Goal: Transaction & Acquisition: Purchase product/service

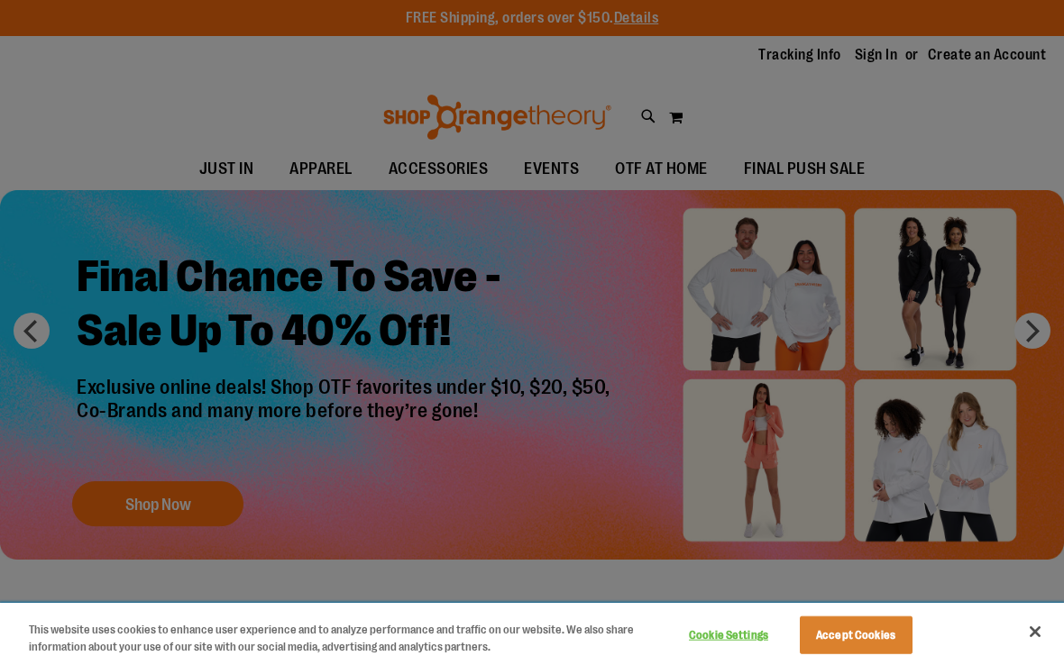
click at [858, 629] on button "Accept Cookies" at bounding box center [856, 636] width 113 height 38
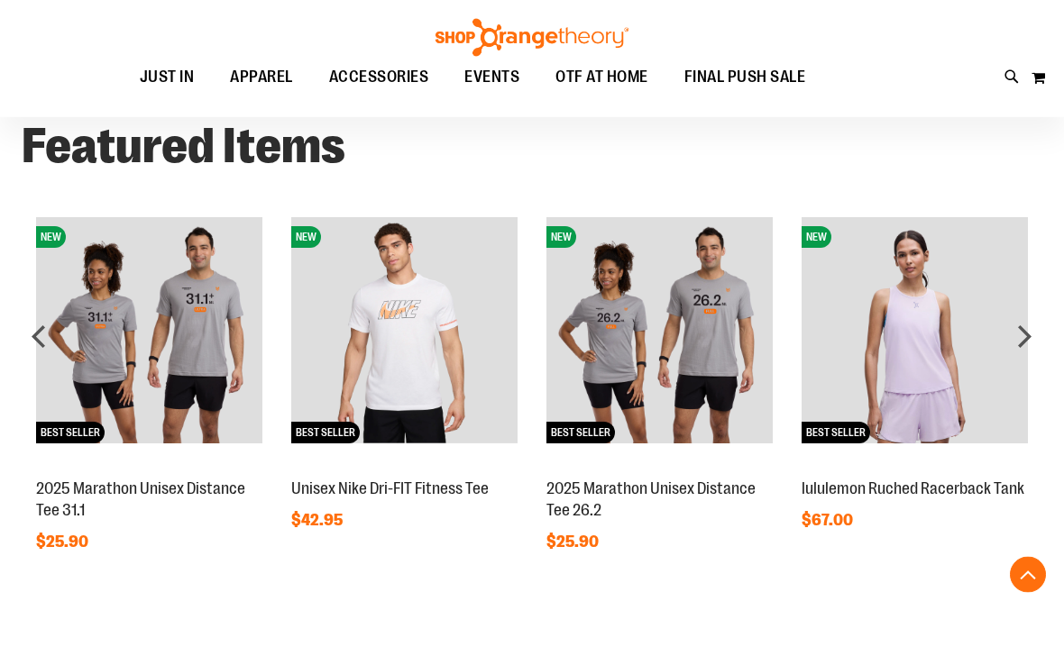
scroll to position [1171, 0]
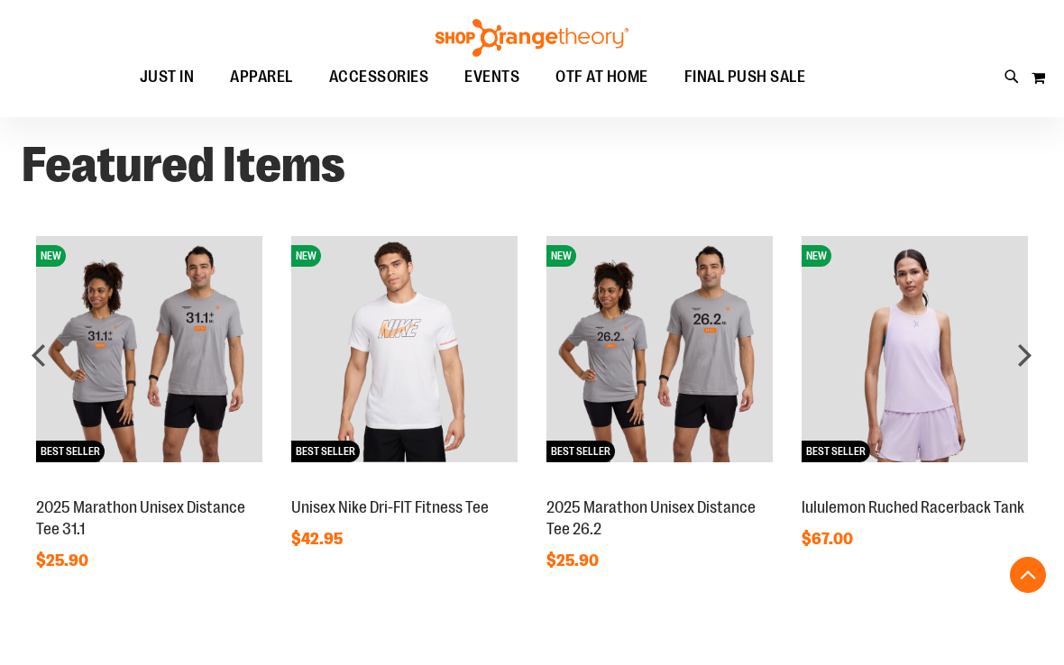
click at [971, 421] on img at bounding box center [914, 349] width 226 height 226
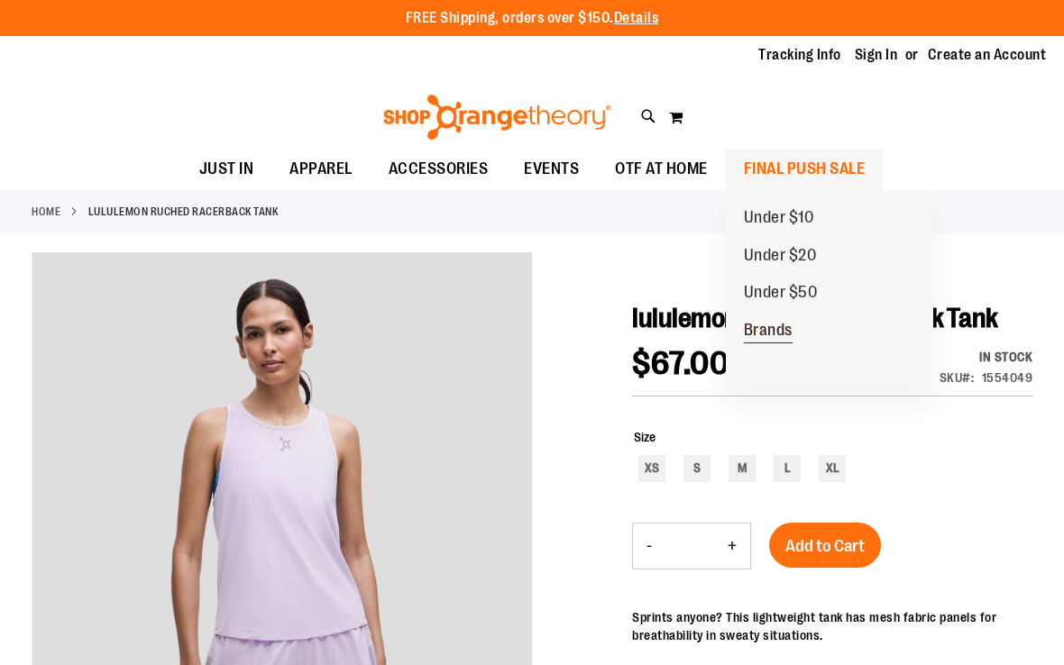
click at [776, 328] on span "Brands" at bounding box center [768, 332] width 49 height 23
click at [820, 184] on span "FINAL PUSH SALE" at bounding box center [805, 169] width 122 height 41
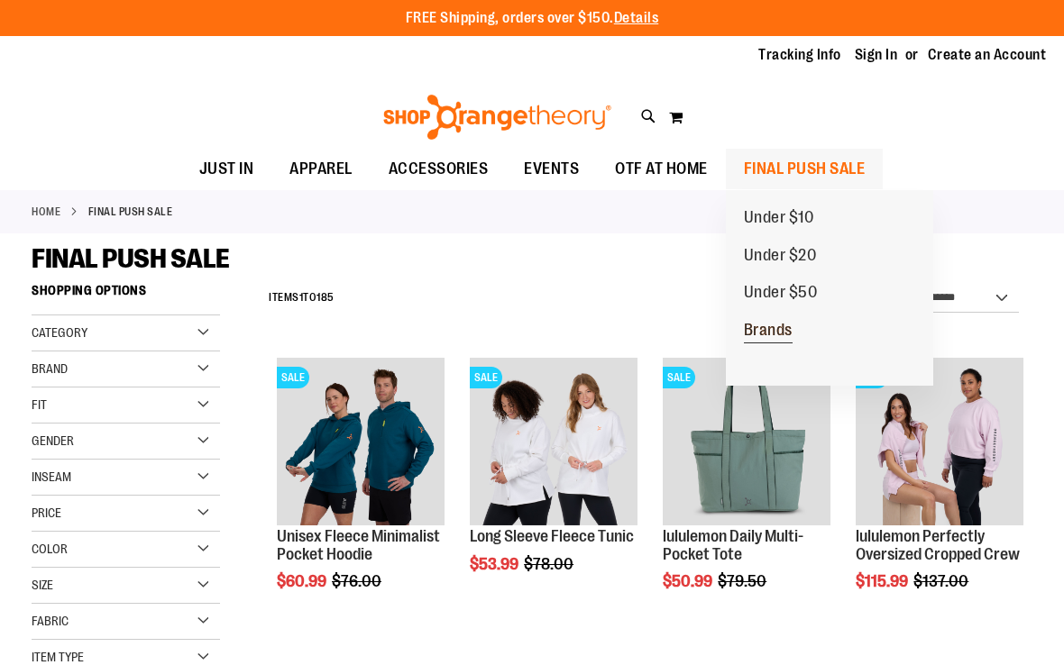
click at [788, 334] on span "Brands" at bounding box center [768, 332] width 49 height 23
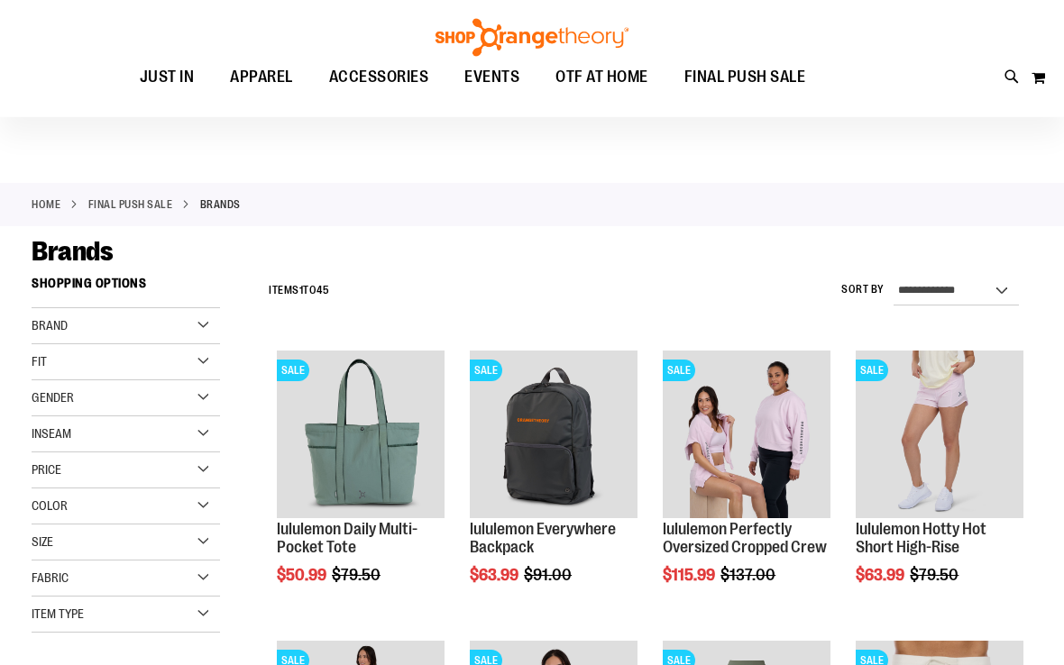
click at [215, 326] on div "Brand" at bounding box center [126, 327] width 188 height 36
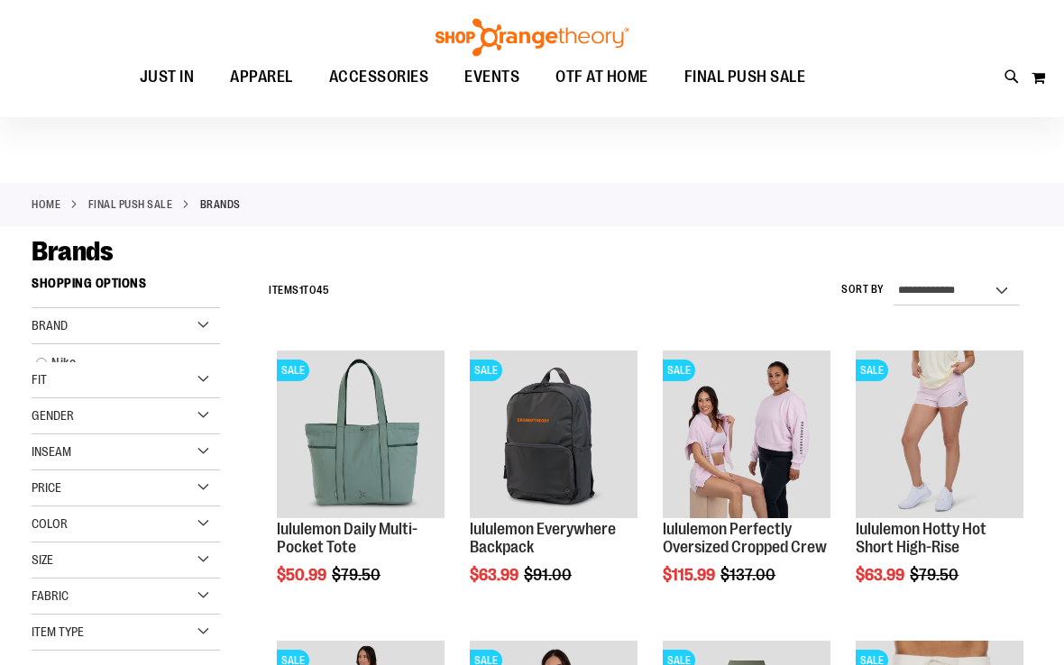
scroll to position [6, 0]
click at [50, 398] on link "lululemon" at bounding box center [117, 400] width 181 height 19
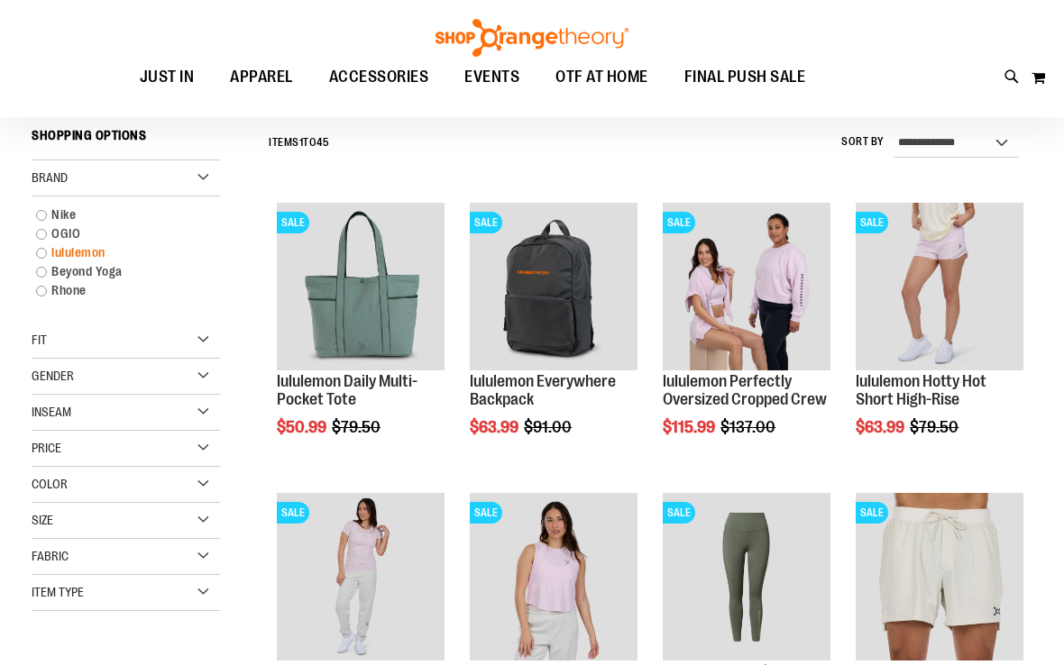
scroll to position [158, 0]
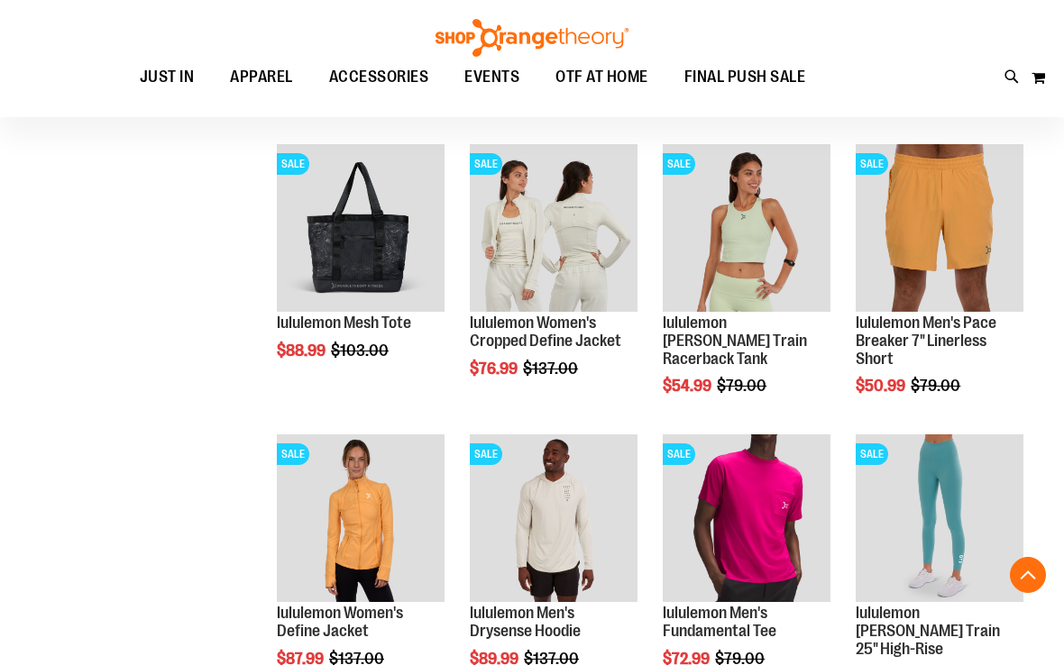
scroll to position [1098, 0]
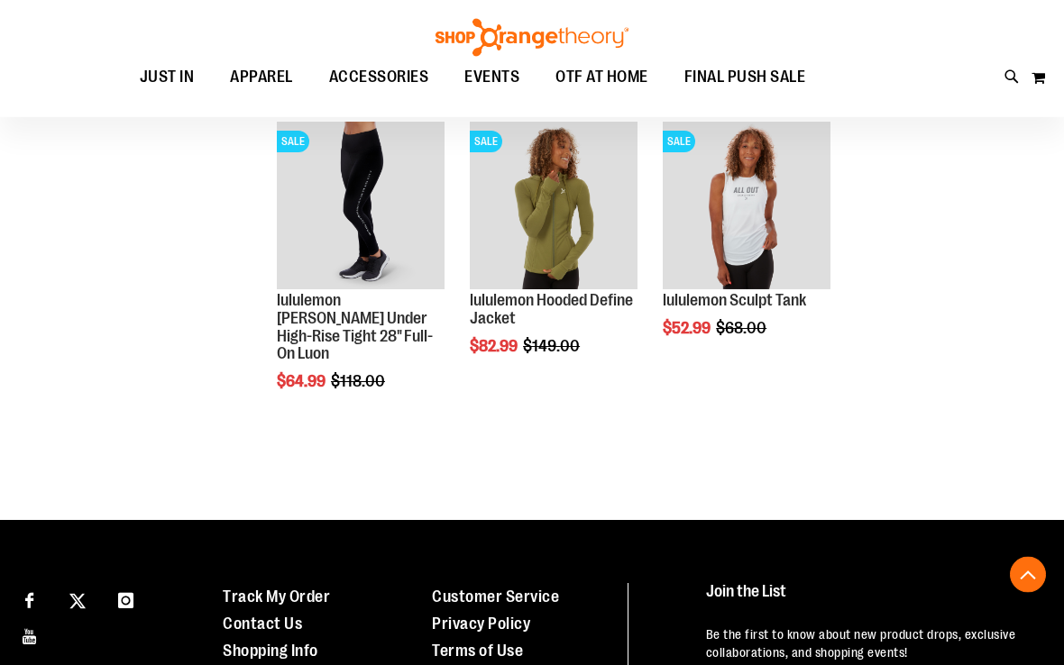
scroll to position [2560, 0]
